Goal: Task Accomplishment & Management: Manage account settings

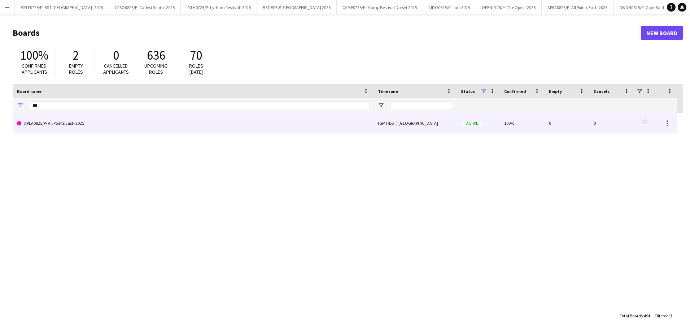
click at [84, 121] on link "APEA0825/P- All Points East- 2025" at bounding box center [193, 123] width 352 height 20
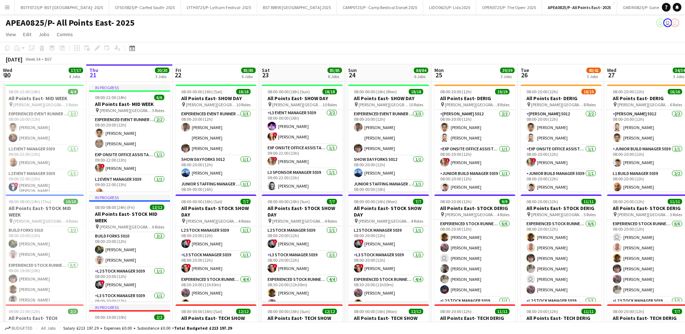
scroll to position [181, 0]
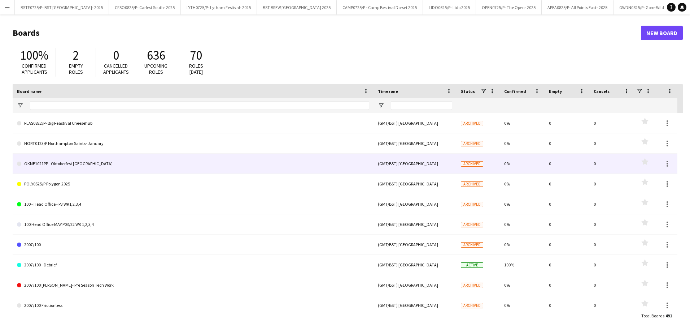
type input "***"
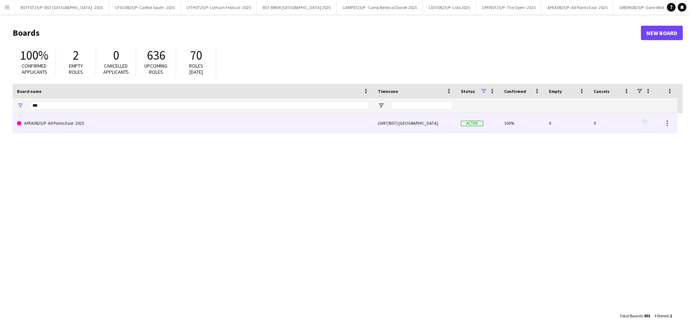
click at [75, 123] on link "APEA0825/P- All Points East- 2025" at bounding box center [193, 123] width 352 height 20
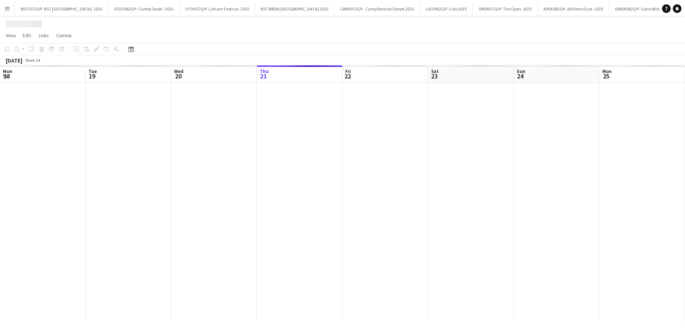
scroll to position [0, 173]
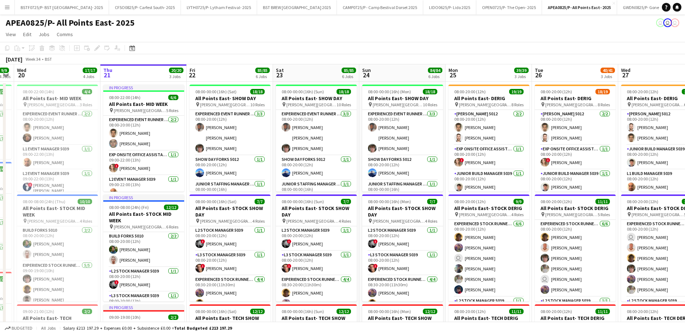
drag, startPoint x: 217, startPoint y: 72, endPoint x: 232, endPoint y: 72, distance: 15.2
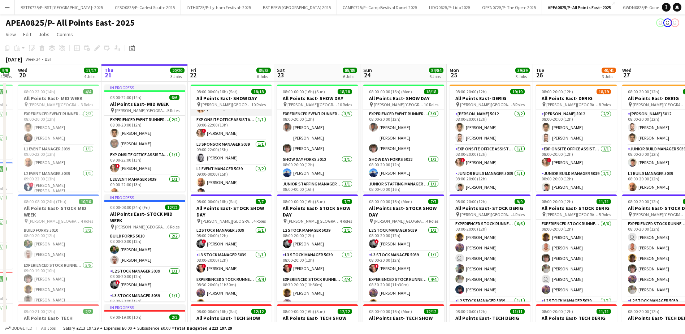
scroll to position [217, 0]
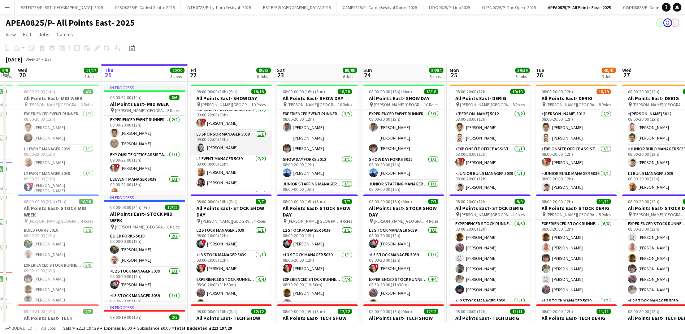
click at [210, 142] on app-card-role "L3 Sponsor Manager 5039 [DATE] 09:00-22:00 (13h) [PERSON_NAME]" at bounding box center [231, 142] width 81 height 25
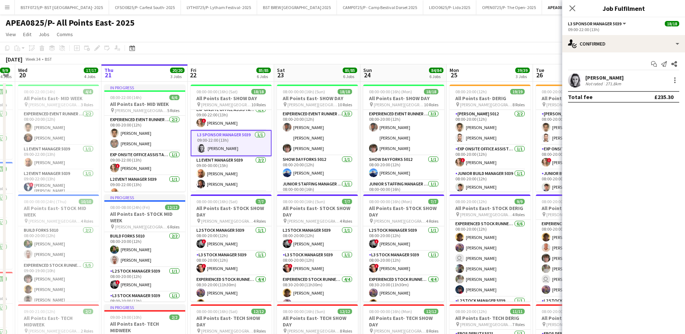
click at [594, 79] on div "[PERSON_NAME]" at bounding box center [604, 77] width 38 height 6
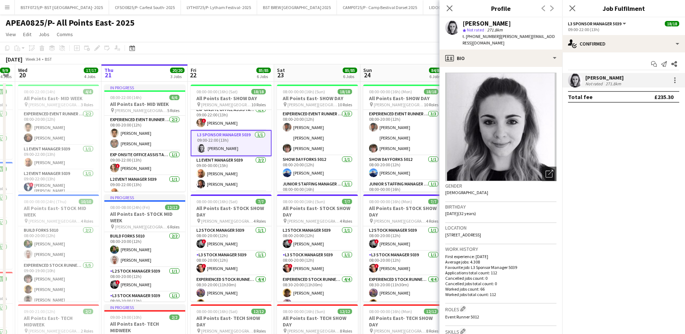
scroll to position [72, 0]
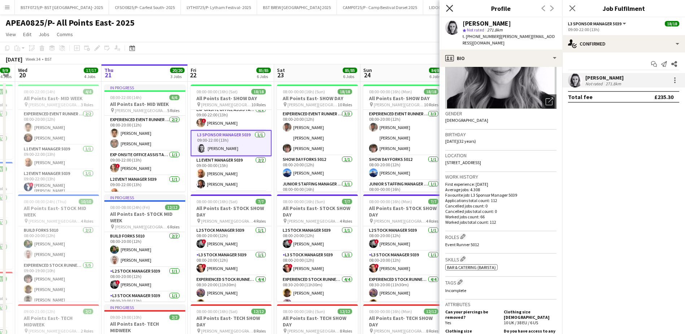
click at [452, 6] on icon "Close pop-in" at bounding box center [449, 8] width 7 height 7
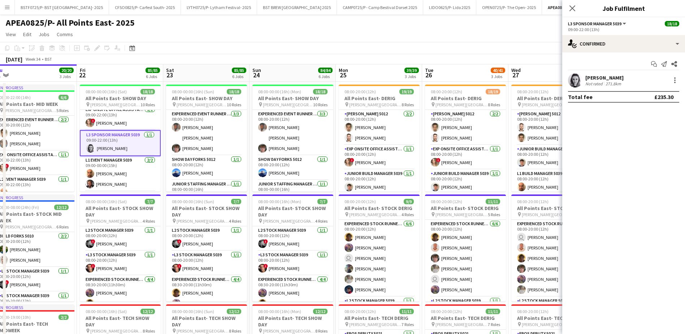
drag, startPoint x: 365, startPoint y: 78, endPoint x: 257, endPoint y: 78, distance: 107.6
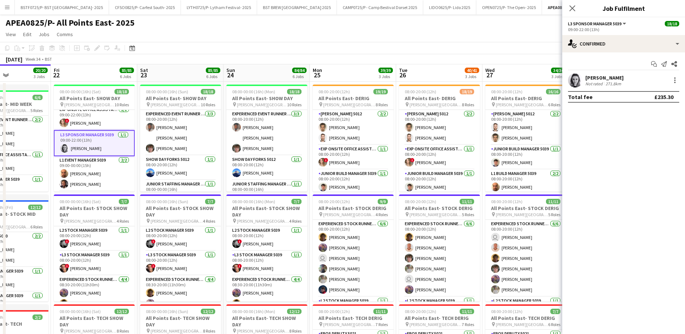
drag, startPoint x: 414, startPoint y: 75, endPoint x: 292, endPoint y: 79, distance: 122.1
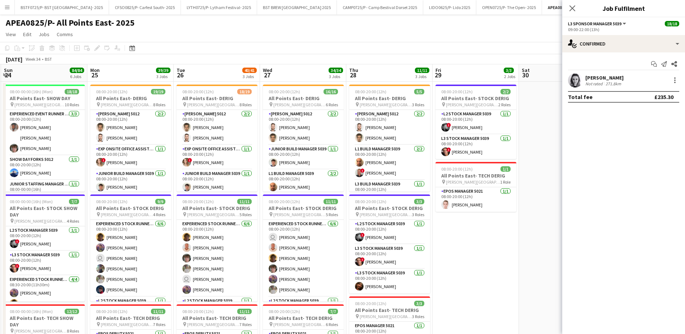
scroll to position [0, 262]
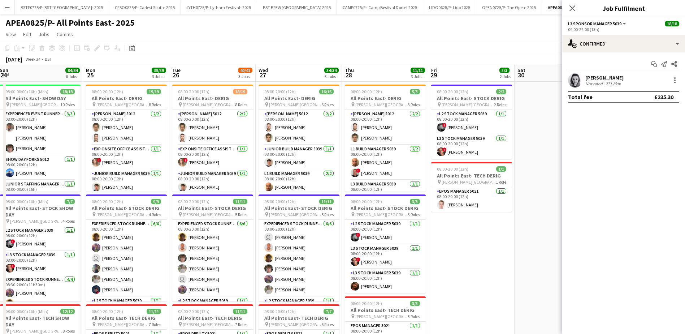
drag, startPoint x: 357, startPoint y: 79, endPoint x: 223, endPoint y: 82, distance: 133.2
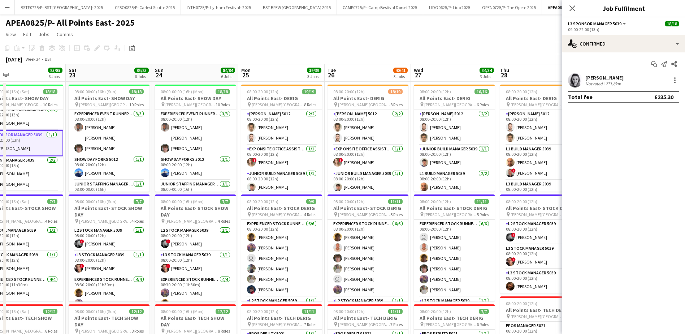
scroll to position [0, 200]
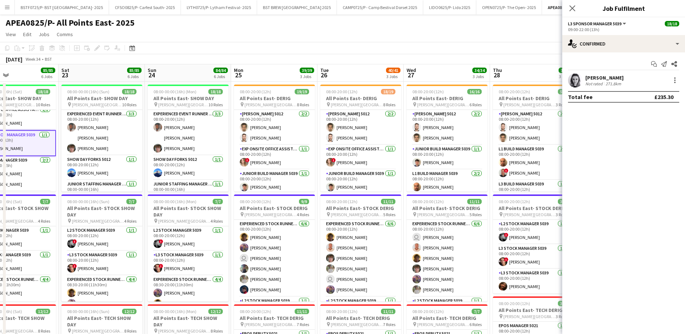
drag, startPoint x: 93, startPoint y: 74, endPoint x: 241, endPoint y: 84, distance: 148.4
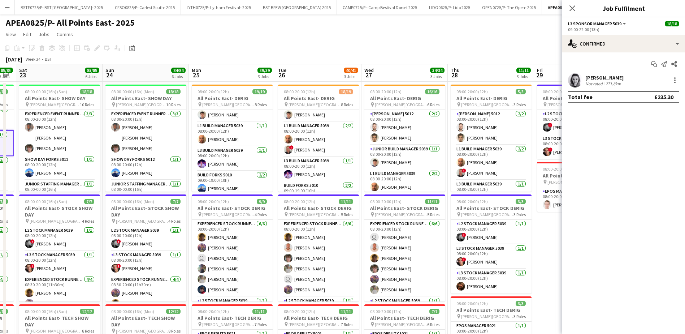
scroll to position [0, 279]
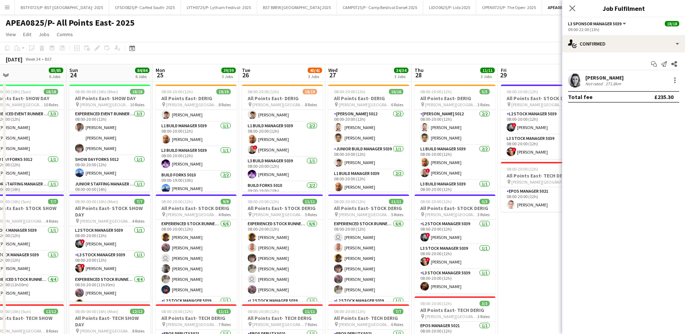
drag, startPoint x: 467, startPoint y: 85, endPoint x: 389, endPoint y: 85, distance: 78.3
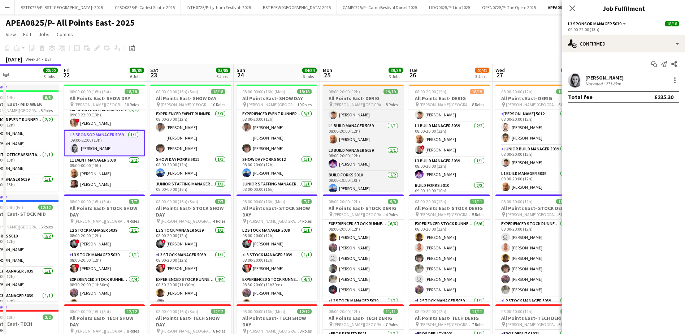
drag, startPoint x: 159, startPoint y: 88, endPoint x: 382, endPoint y: 88, distance: 222.4
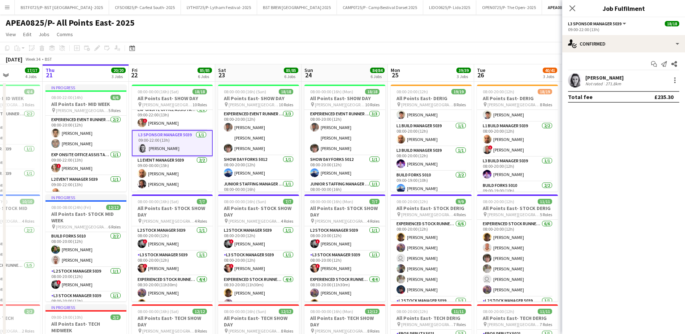
drag, startPoint x: 139, startPoint y: 83, endPoint x: 236, endPoint y: 82, distance: 96.4
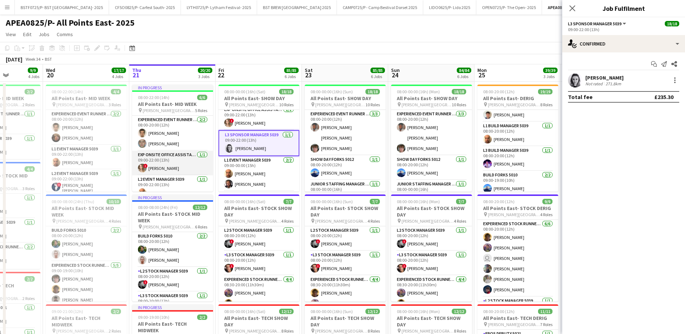
click at [150, 165] on app-card-role "Exp Onsite Office Assistant 5012 [DATE] 09:00-22:00 (13h) ! [PERSON_NAME]" at bounding box center [172, 163] width 81 height 25
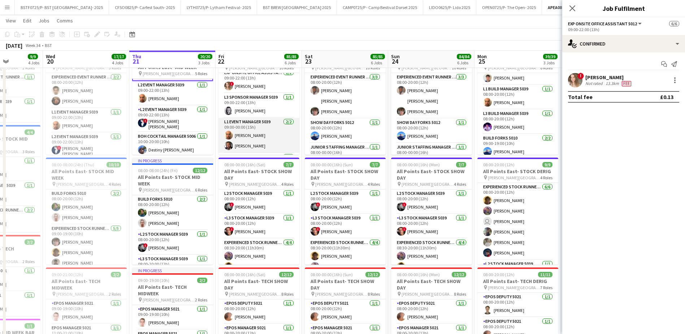
scroll to position [181, 0]
click at [259, 118] on app-card-role "Exp Onsite Office Assistant 5012 [DATE] 09:00-22:00 (13h) ! [PERSON_NAME]" at bounding box center [258, 117] width 81 height 25
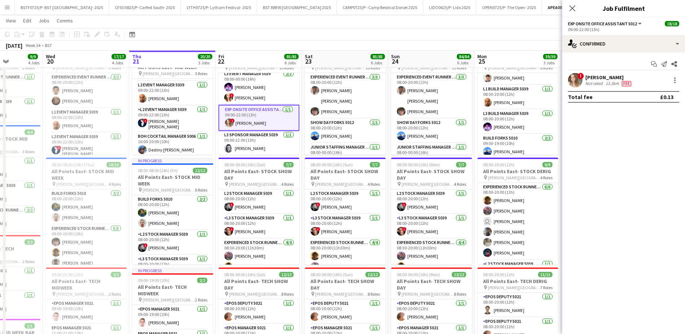
click at [582, 80] on app-user-avatar at bounding box center [575, 80] width 14 height 14
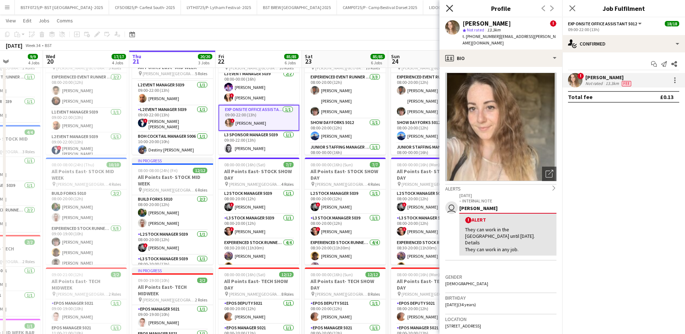
click at [448, 10] on icon at bounding box center [449, 8] width 7 height 7
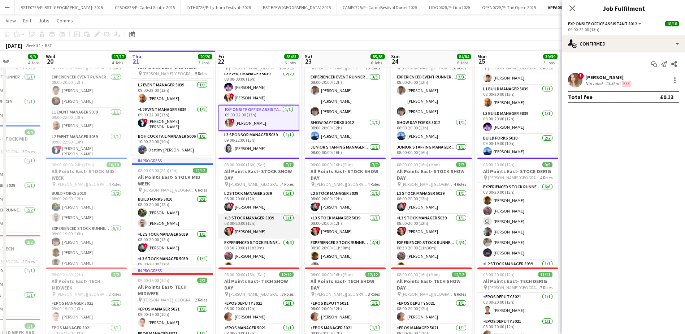
click at [254, 224] on app-card-role "L3 Stock Manager 5039 [DATE] 08:00-20:00 (12h) ! [PERSON_NAME]" at bounding box center [258, 226] width 81 height 25
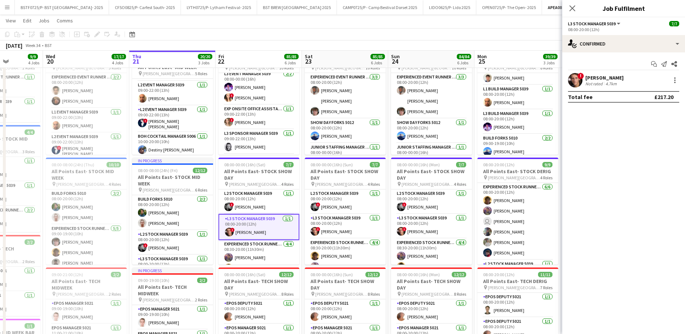
click at [625, 81] on div "! [PERSON_NAME] Not rated 4.7km" at bounding box center [623, 80] width 123 height 14
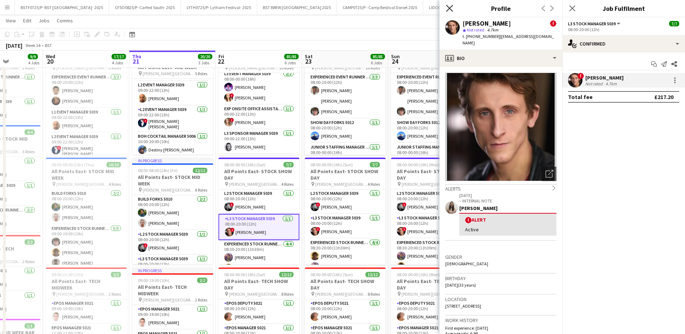
click at [448, 6] on icon "Close pop-in" at bounding box center [449, 8] width 7 height 7
